Goal: Task Accomplishment & Management: Use online tool/utility

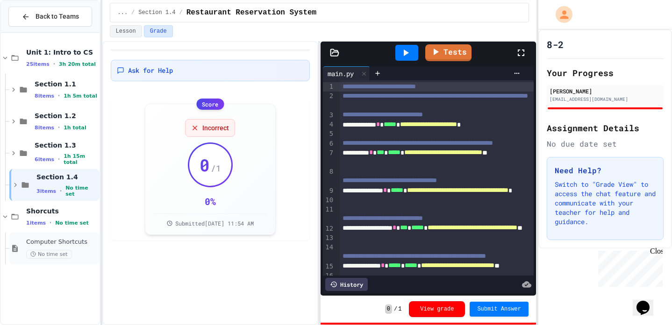
click at [27, 246] on span "Computer Shortcuts" at bounding box center [62, 242] width 72 height 8
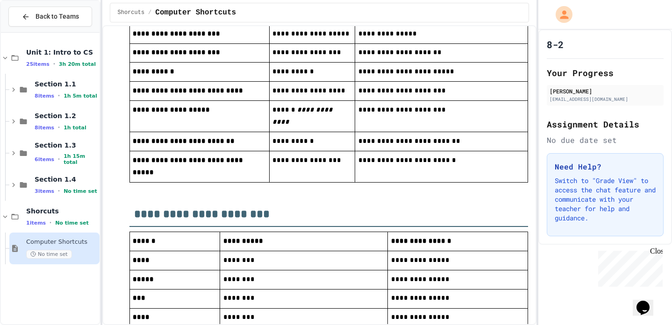
scroll to position [224, 0]
